Goal: Information Seeking & Learning: Learn about a topic

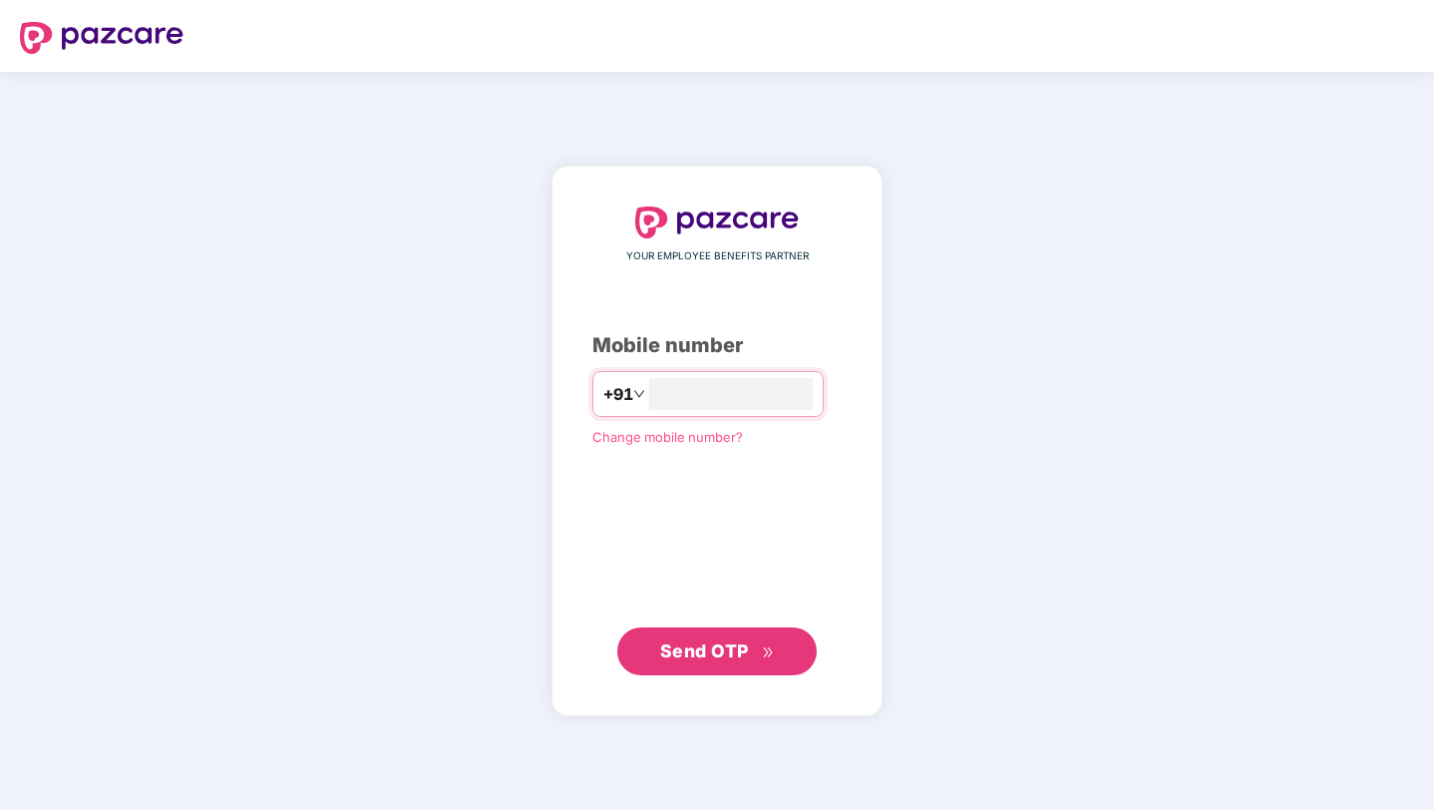
type input "**********"
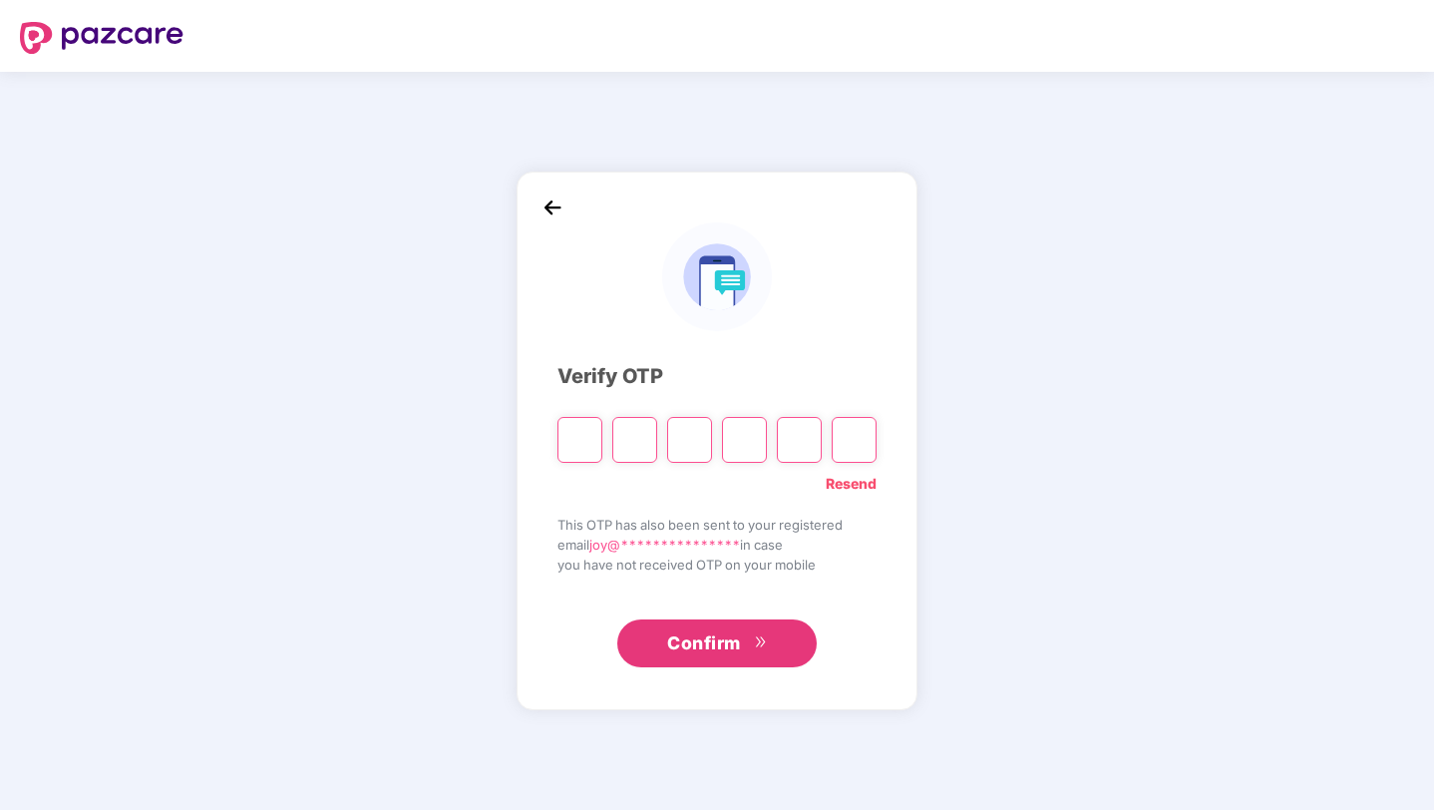
type input "*"
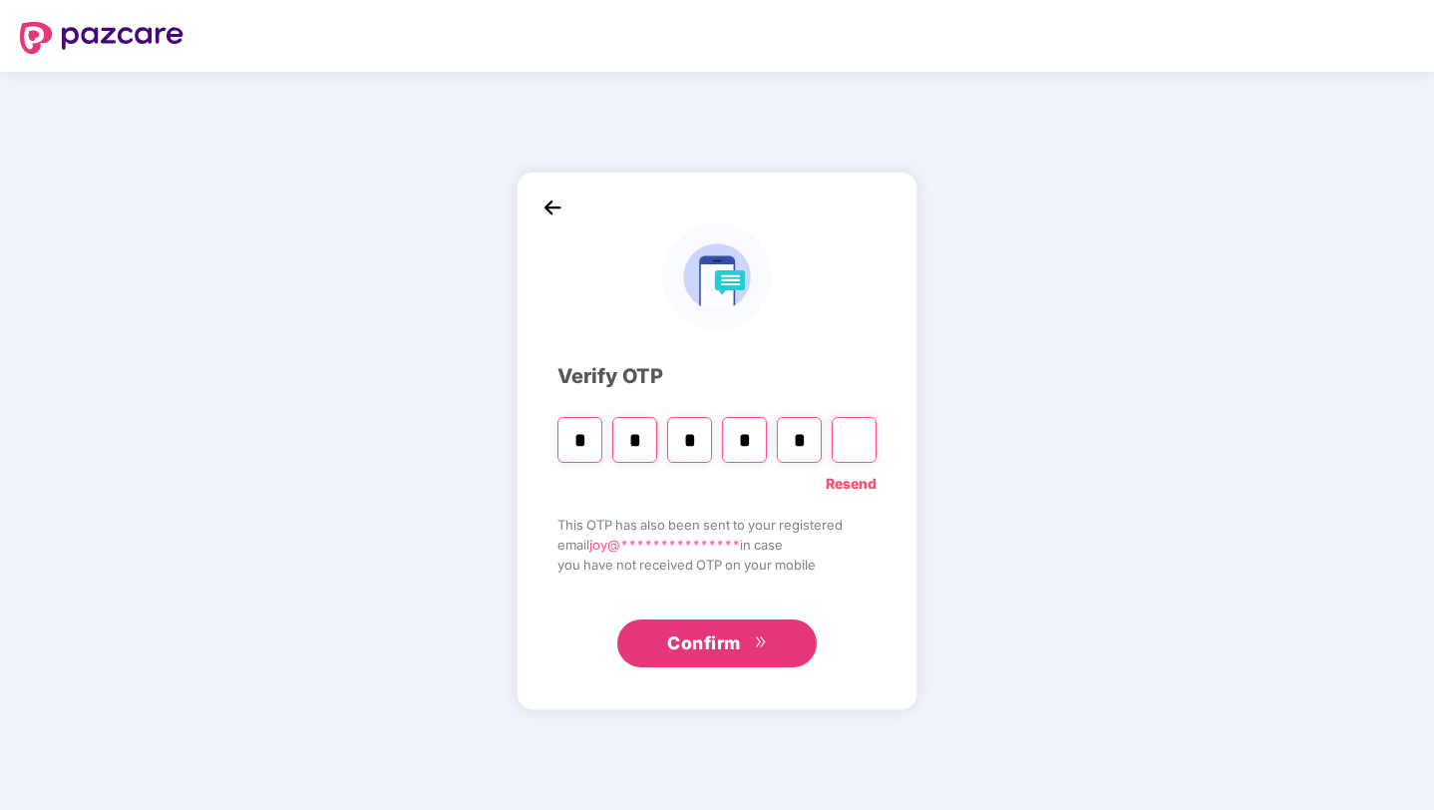
type input "*"
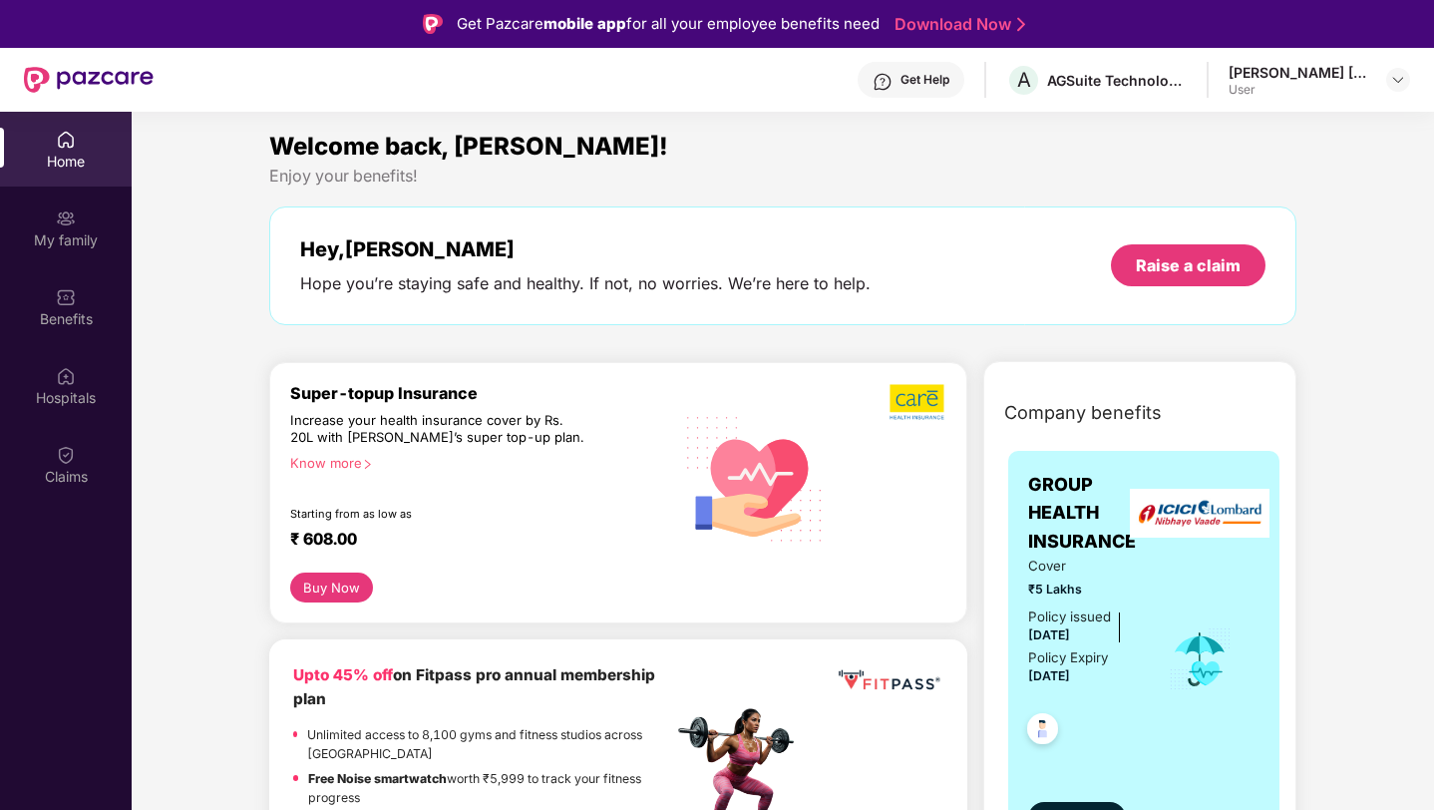
click at [61, 171] on div "Home" at bounding box center [66, 162] width 132 height 20
click at [68, 278] on div "Benefits" at bounding box center [66, 306] width 132 height 75
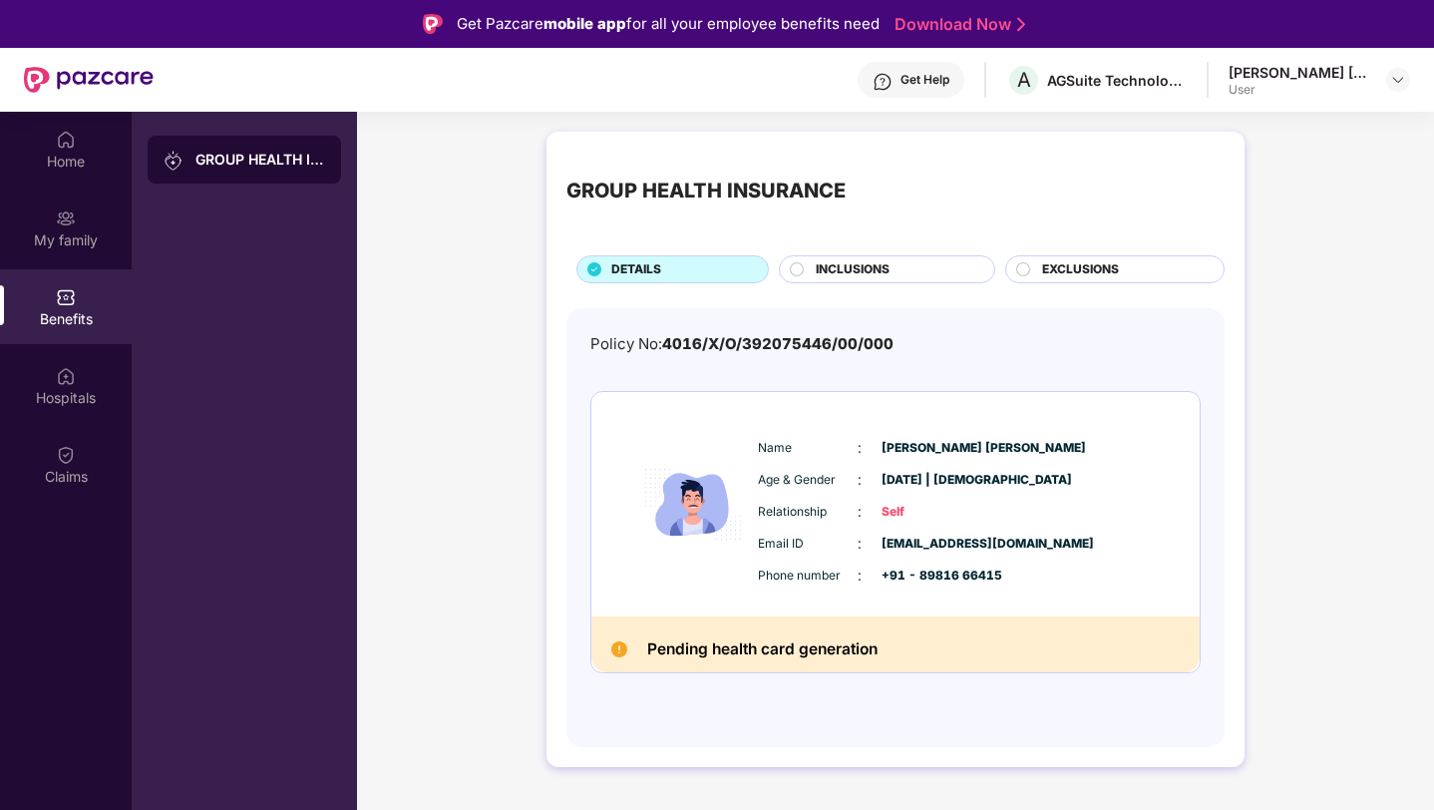
click at [859, 276] on span "INCLUSIONS" at bounding box center [853, 269] width 74 height 19
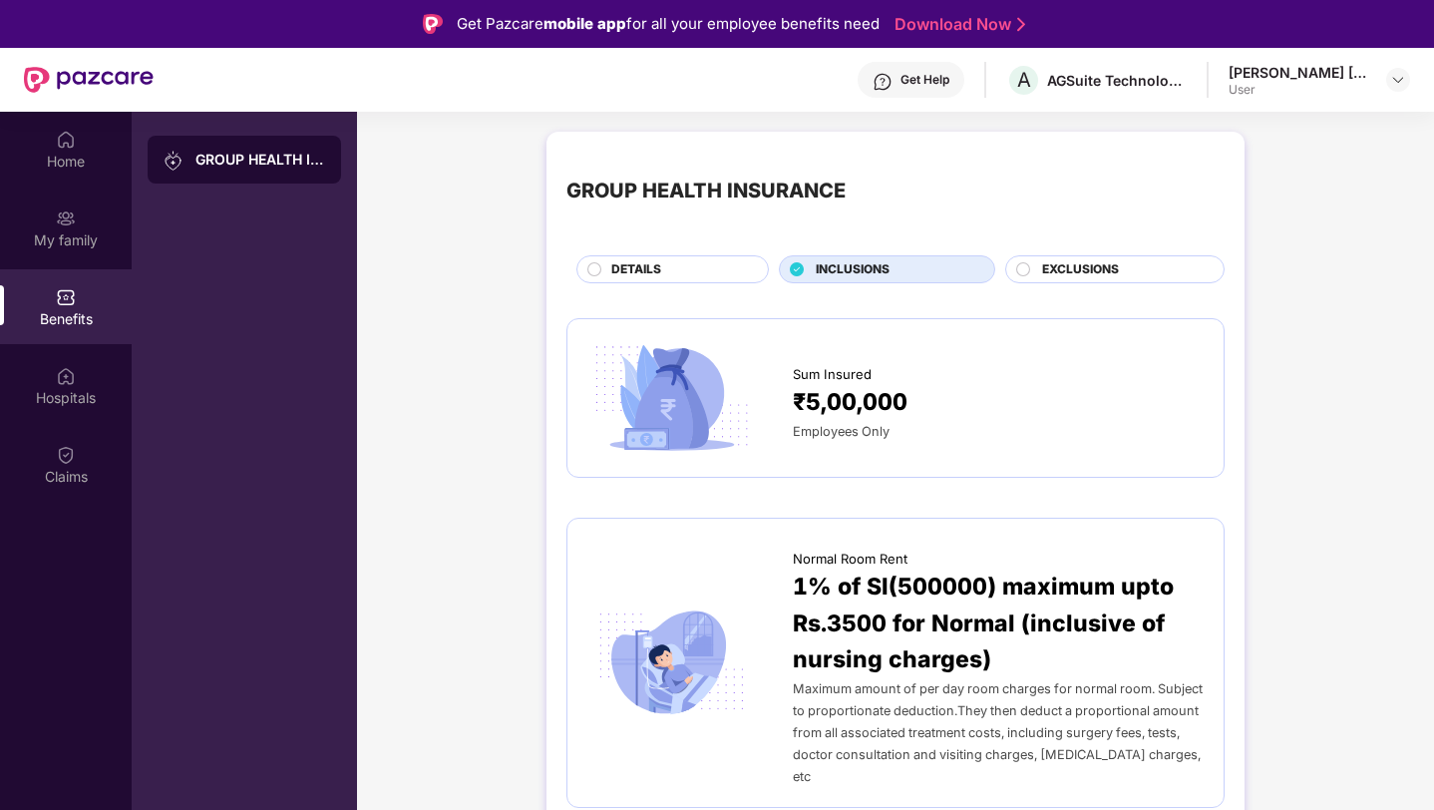
click at [718, 276] on div "DETAILS" at bounding box center [679, 271] width 157 height 22
